Goal: Information Seeking & Learning: Compare options

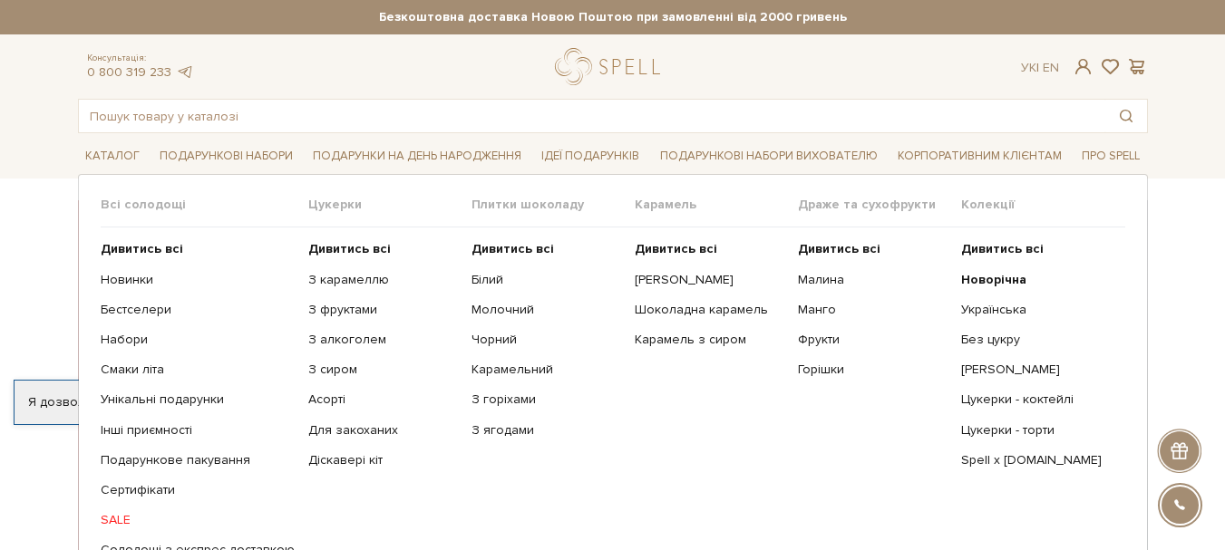
click at [475, 204] on span "Плитки шоколаду" at bounding box center [553, 205] width 163 height 16
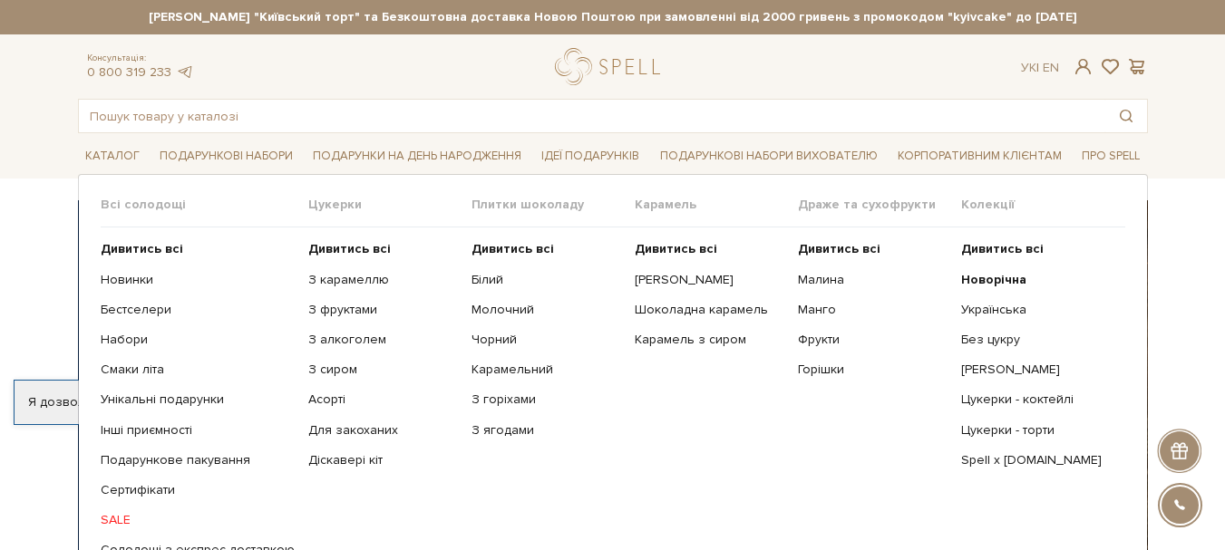
scroll to position [91, 0]
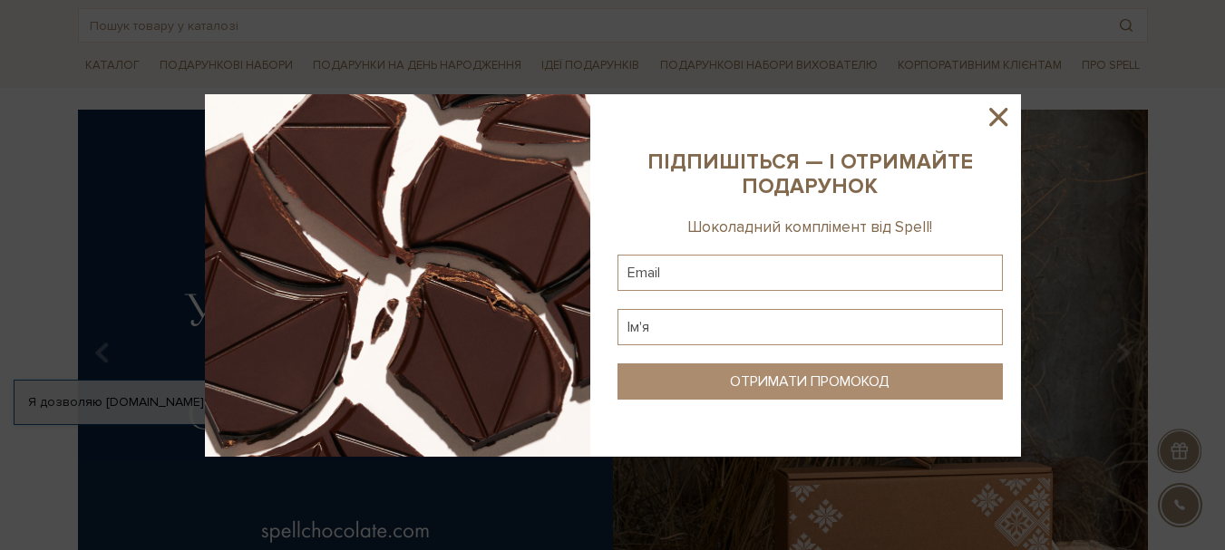
click at [1001, 110] on icon at bounding box center [998, 117] width 31 height 31
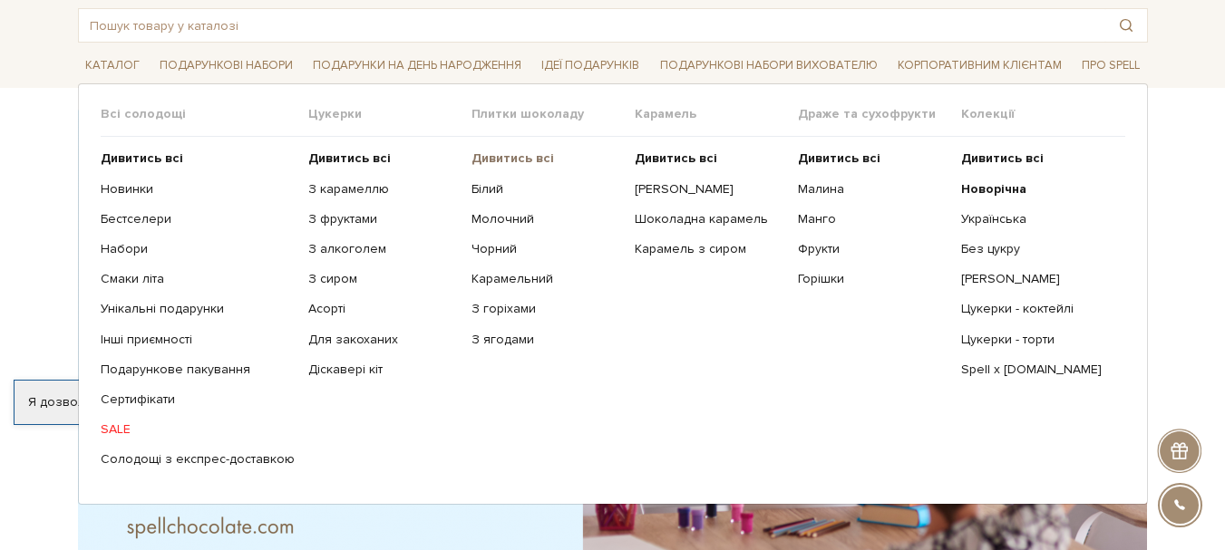
click at [511, 160] on b "Дивитись всі" at bounding box center [513, 158] width 83 height 15
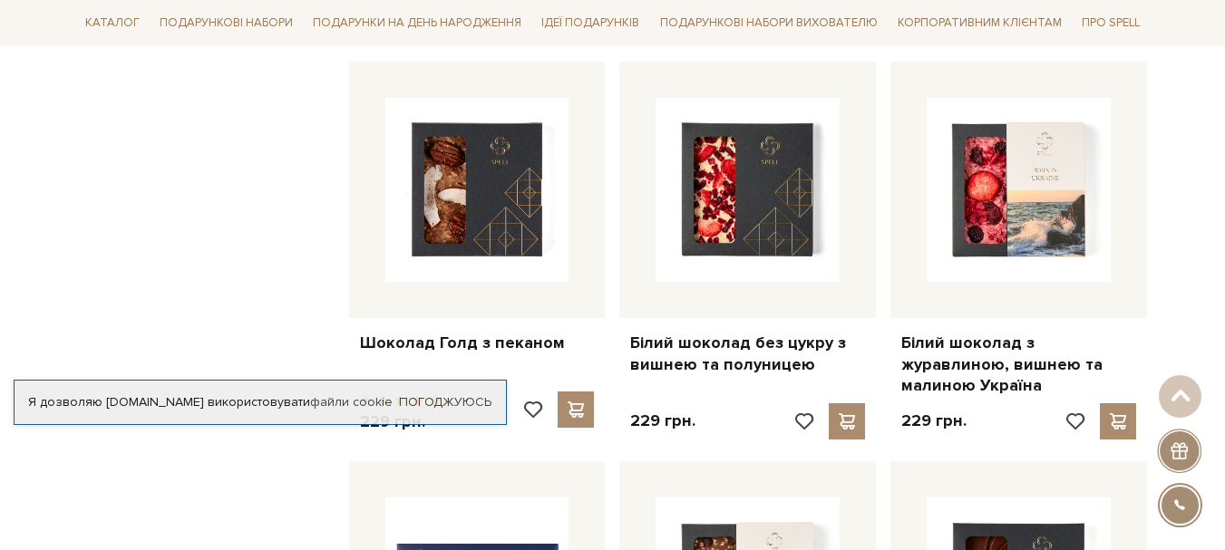
scroll to position [1632, 0]
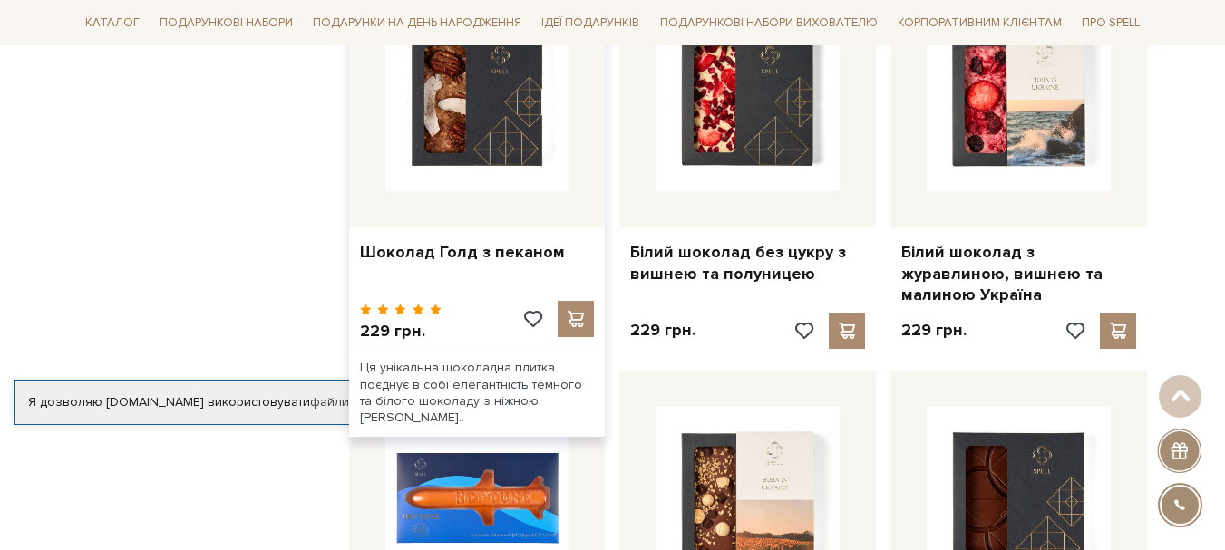
click at [423, 228] on div "Шоколад Голд з пеканом" at bounding box center [477, 249] width 257 height 43
click at [423, 242] on link "Шоколад Голд з пеканом" at bounding box center [477, 252] width 235 height 21
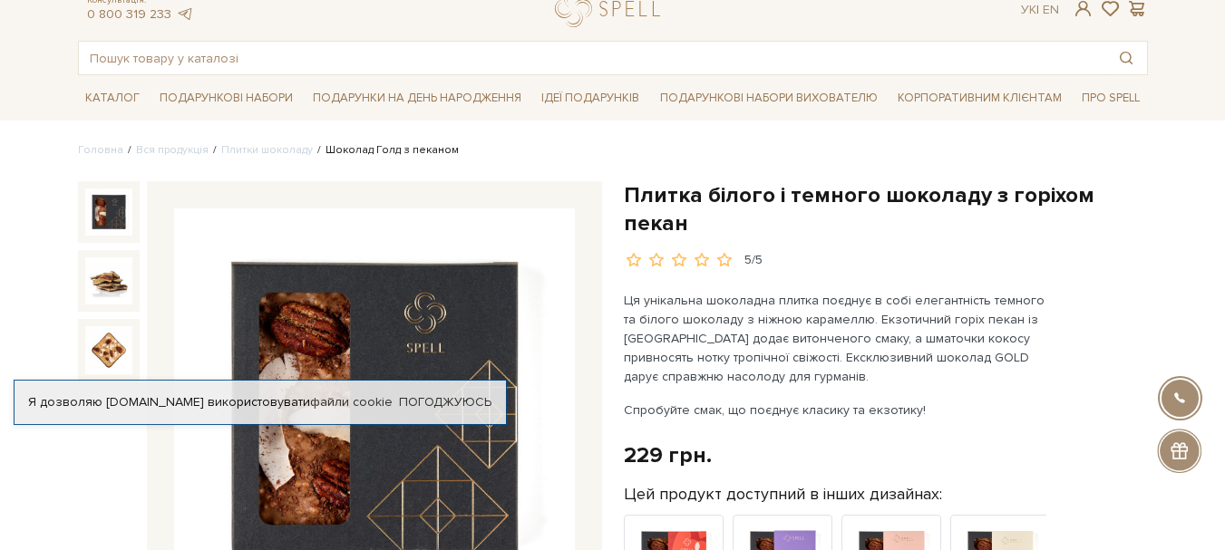
scroll to position [91, 0]
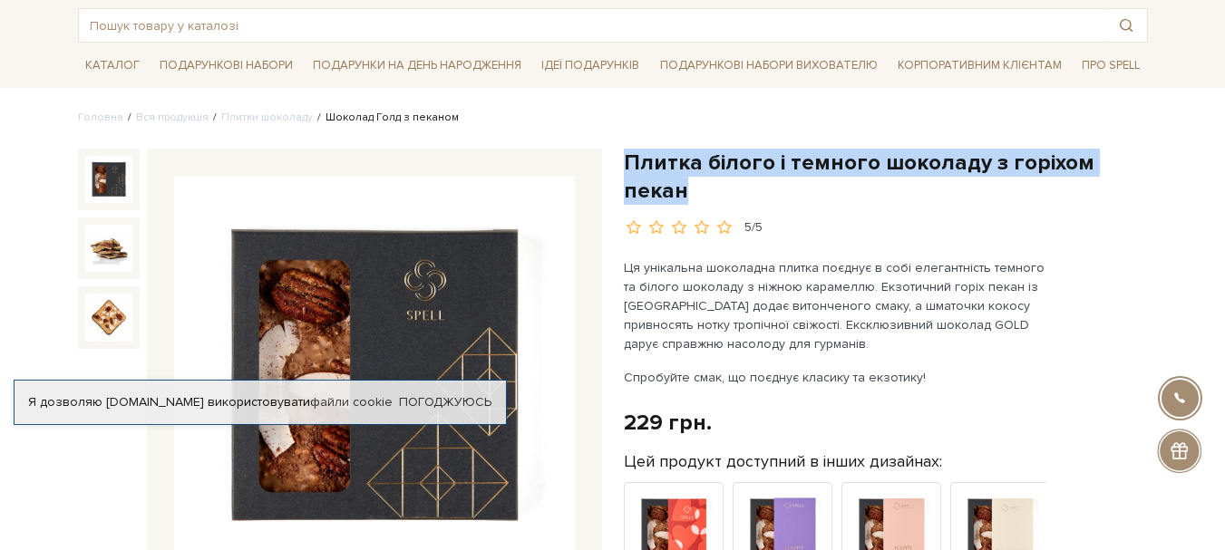
drag, startPoint x: 622, startPoint y: 156, endPoint x: 1160, endPoint y: 156, distance: 537.7
copy h1 "Плитка білого і темного шоколаду з горіхом пекан"
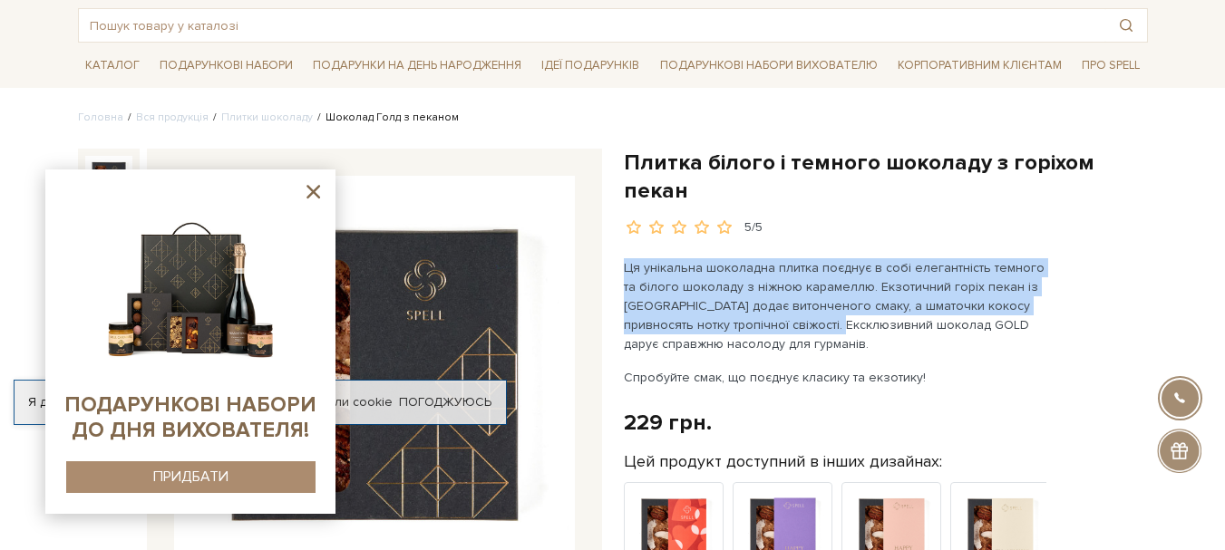
drag, startPoint x: 623, startPoint y: 239, endPoint x: 840, endPoint y: 299, distance: 224.8
click at [840, 299] on p "Ця унікальна шоколадна плитка поєднує в собі елегантність темного та білого шок…" at bounding box center [836, 305] width 425 height 95
copy p "Ця унікальна шоколадна плитка поєднує в собі елегантність темного та білого шок…"
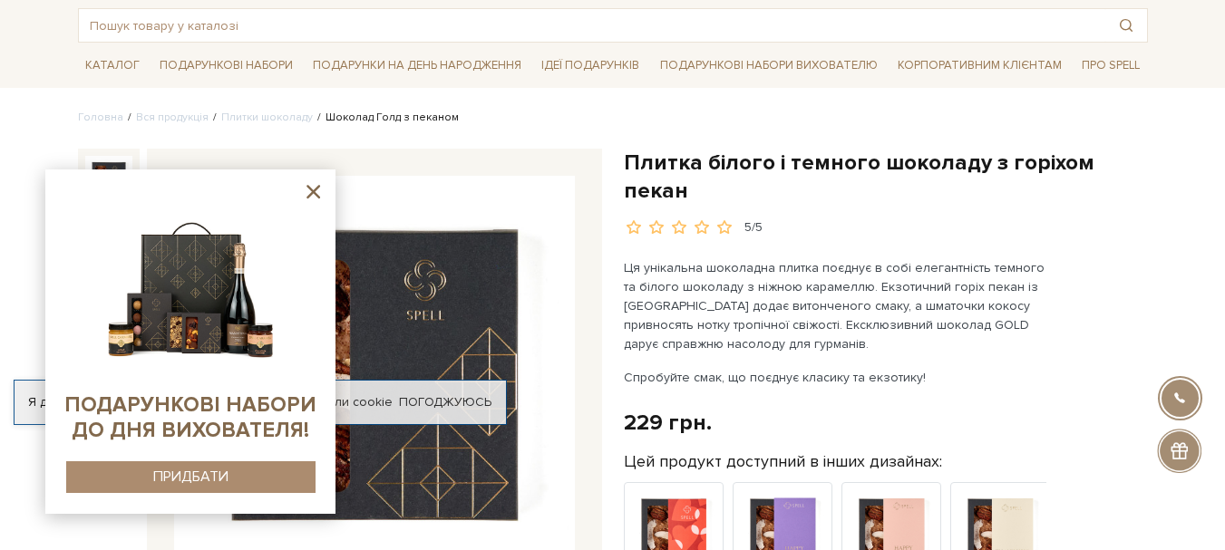
click at [323, 182] on icon at bounding box center [313, 191] width 23 height 23
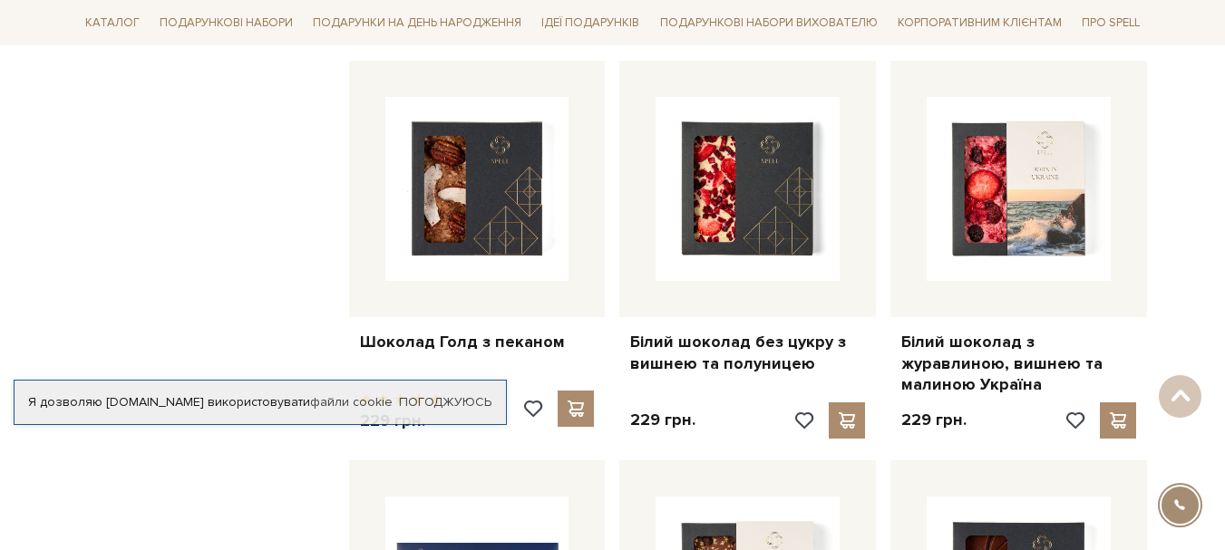
scroll to position [1541, 0]
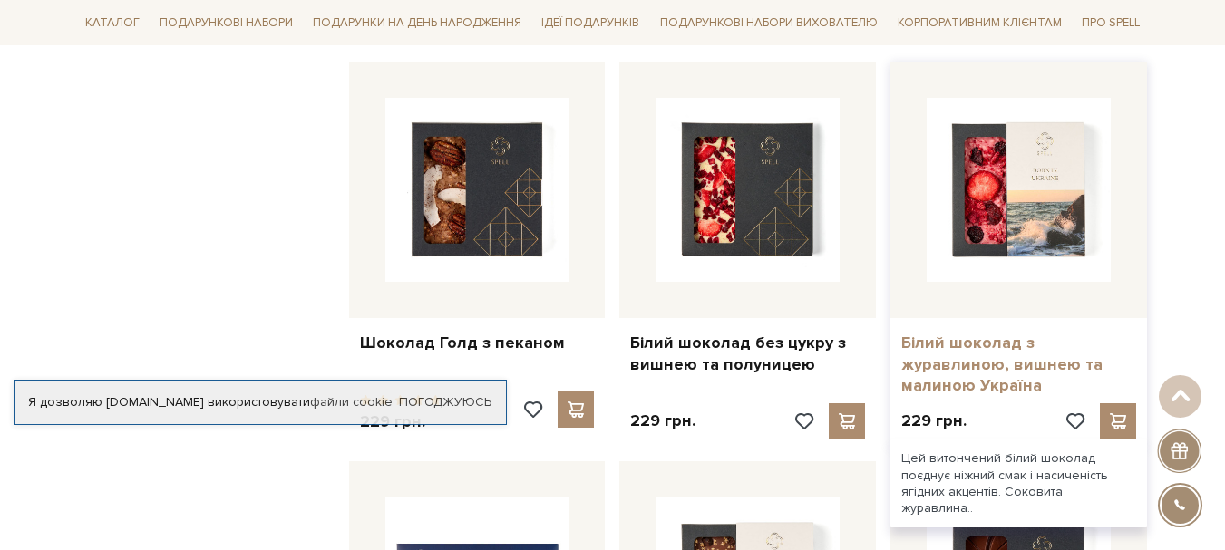
click at [987, 364] on link "Білий шоколад з журавлиною, вишнею та малиною Україна" at bounding box center [1018, 364] width 235 height 63
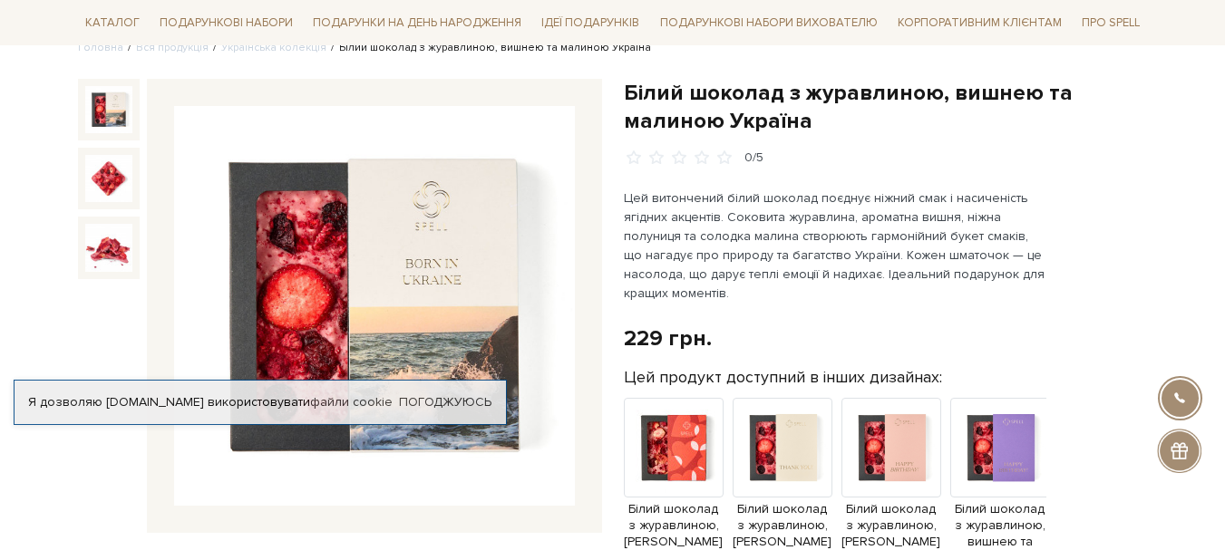
scroll to position [181, 0]
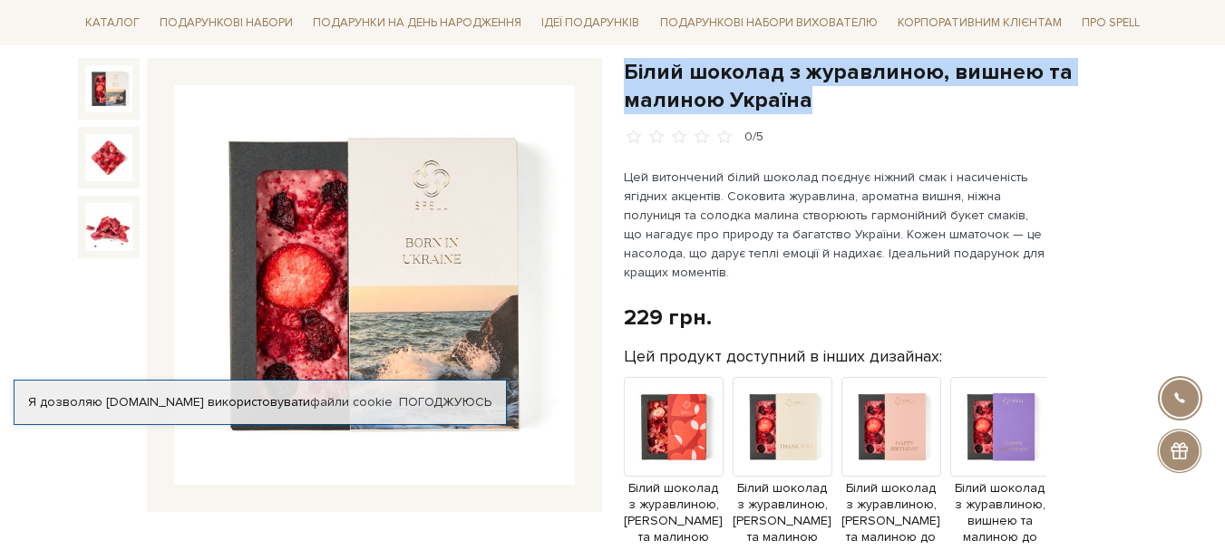
drag, startPoint x: 819, startPoint y: 101, endPoint x: 621, endPoint y: 65, distance: 200.8
copy h1 "Білий шоколад з журавлиною, вишнею та малиною Україна"
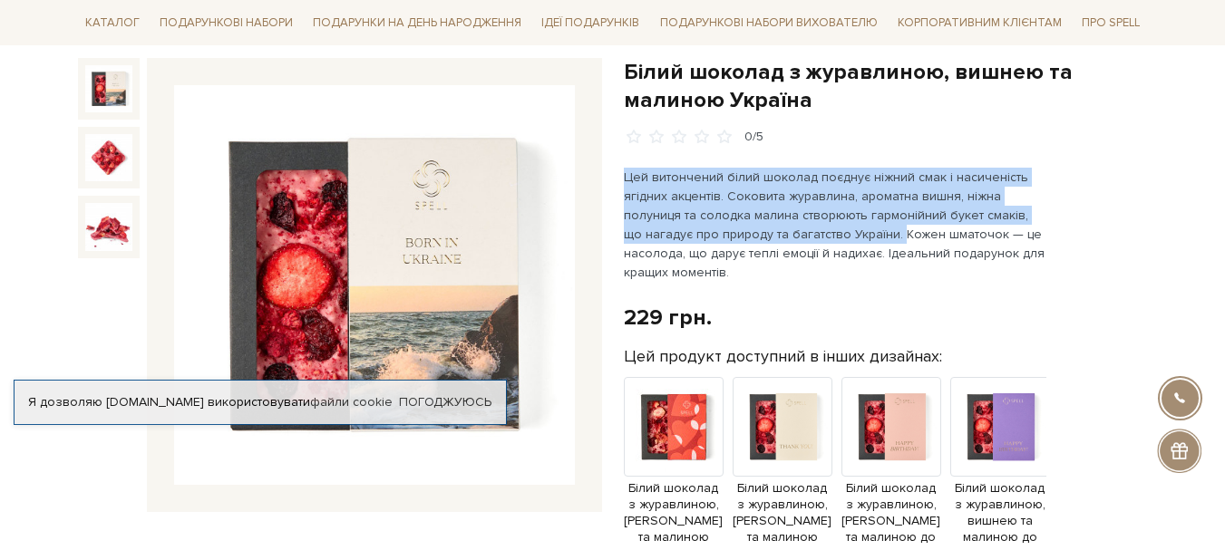
drag, startPoint x: 625, startPoint y: 182, endPoint x: 830, endPoint y: 231, distance: 210.7
click at [830, 231] on p "Цей витончений білий шоколад поєднує ніжний смак і насиченість ягідних акцентів…" at bounding box center [836, 225] width 425 height 114
copy p "Цей витончений білий шоколад поєднує ніжний смак і насиченість ягідних акцентів…"
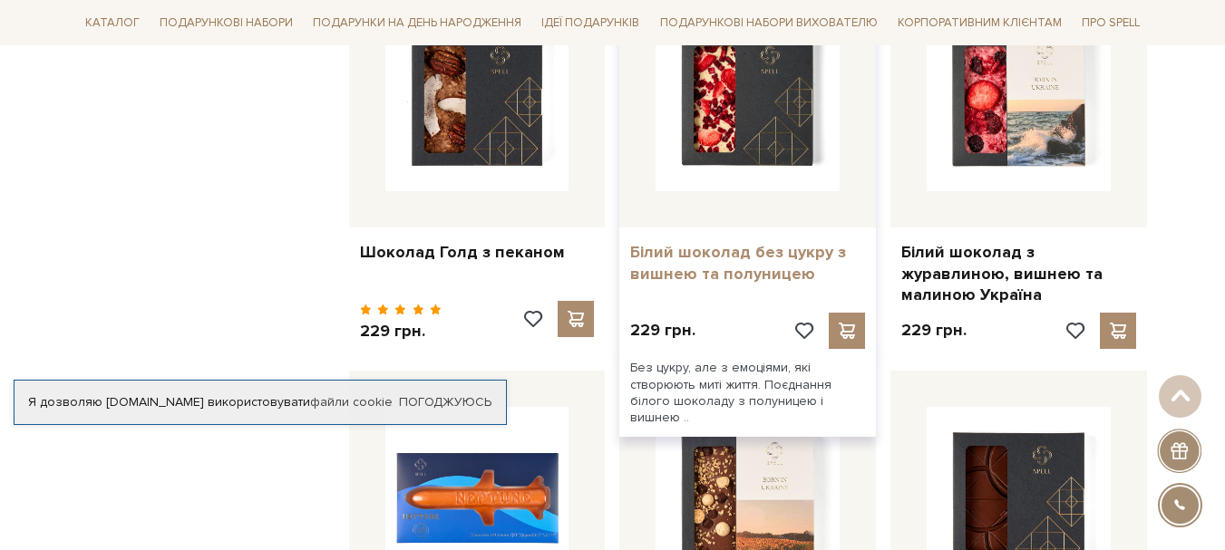
click at [718, 250] on link "Білий шоколад без цукру з вишнею та полуницею" at bounding box center [747, 263] width 235 height 43
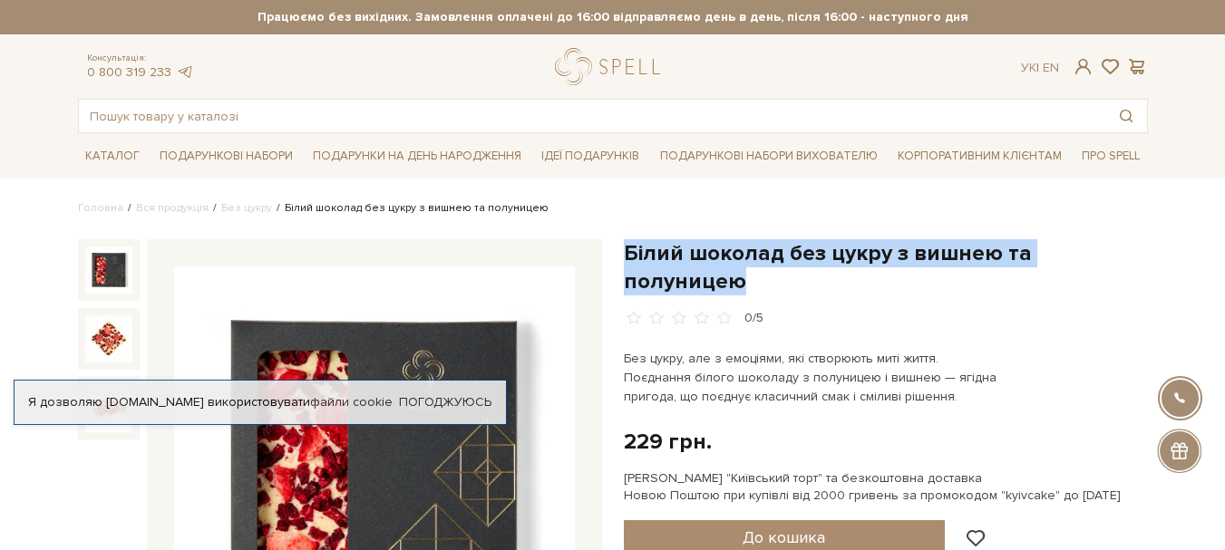
drag, startPoint x: 621, startPoint y: 256, endPoint x: 1187, endPoint y: 245, distance: 565.9
copy h1 "Білий шоколад без цукру з вишнею та полуницею"
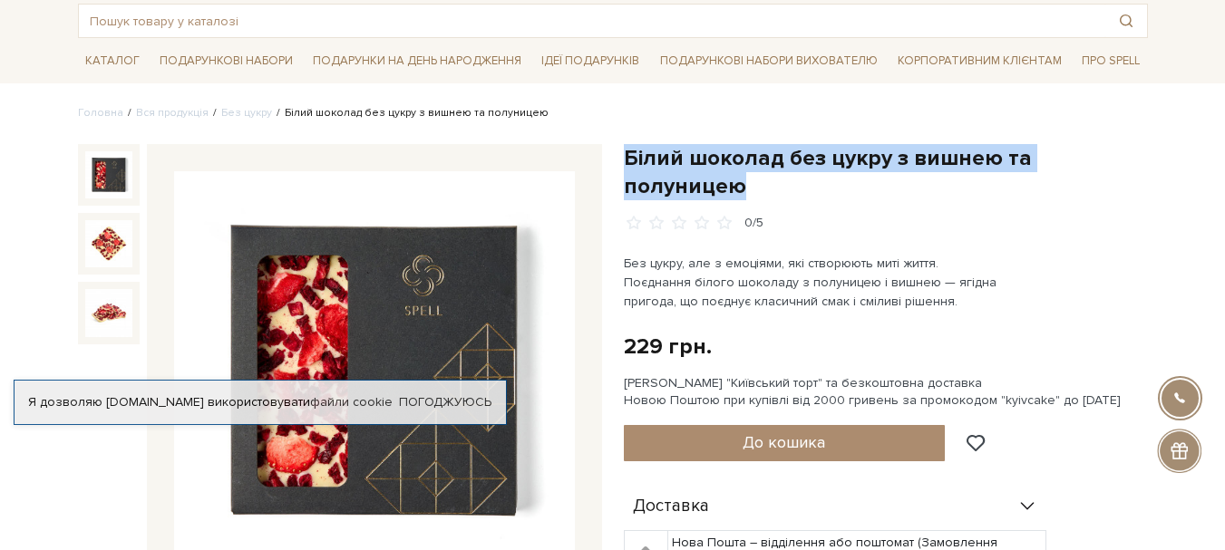
scroll to position [91, 0]
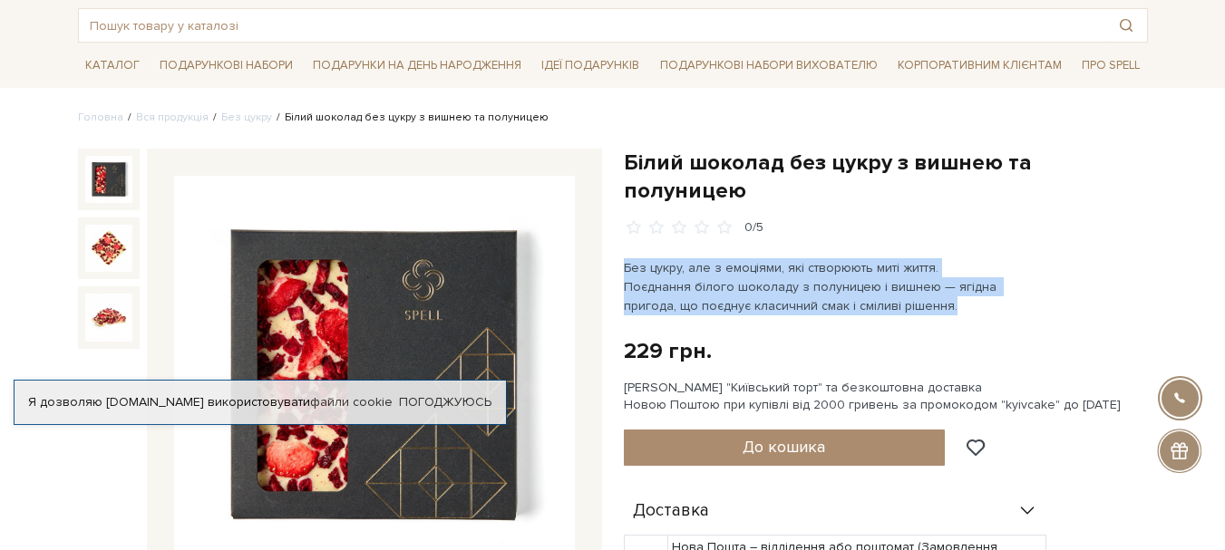
drag, startPoint x: 625, startPoint y: 239, endPoint x: 900, endPoint y: 277, distance: 277.4
click at [900, 277] on p "Без цукру, але з емоціями, які створюють миті життя. Поєднання білого шоколаду …" at bounding box center [836, 286] width 425 height 57
copy span "Без цукру, але з емоціями, які створюють миті життя. Поєднання білого шоколаду …"
